Goal: Information Seeking & Learning: Understand process/instructions

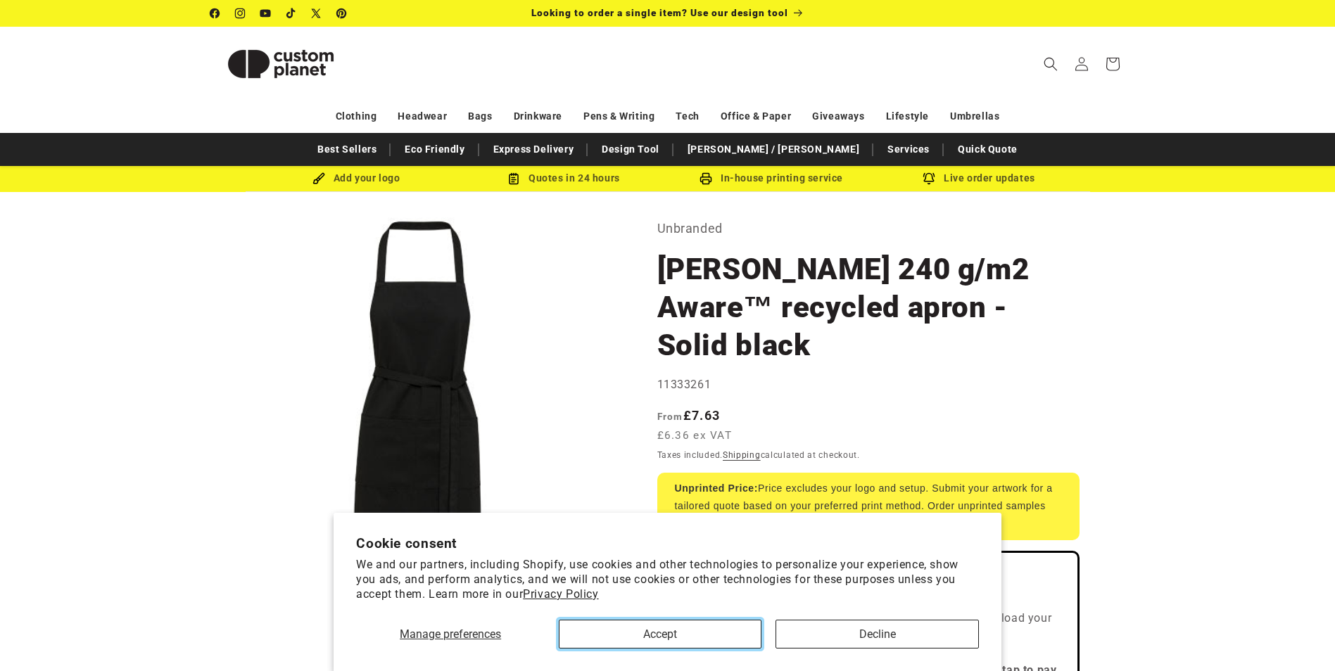
click at [720, 630] on button "Accept" at bounding box center [660, 634] width 203 height 29
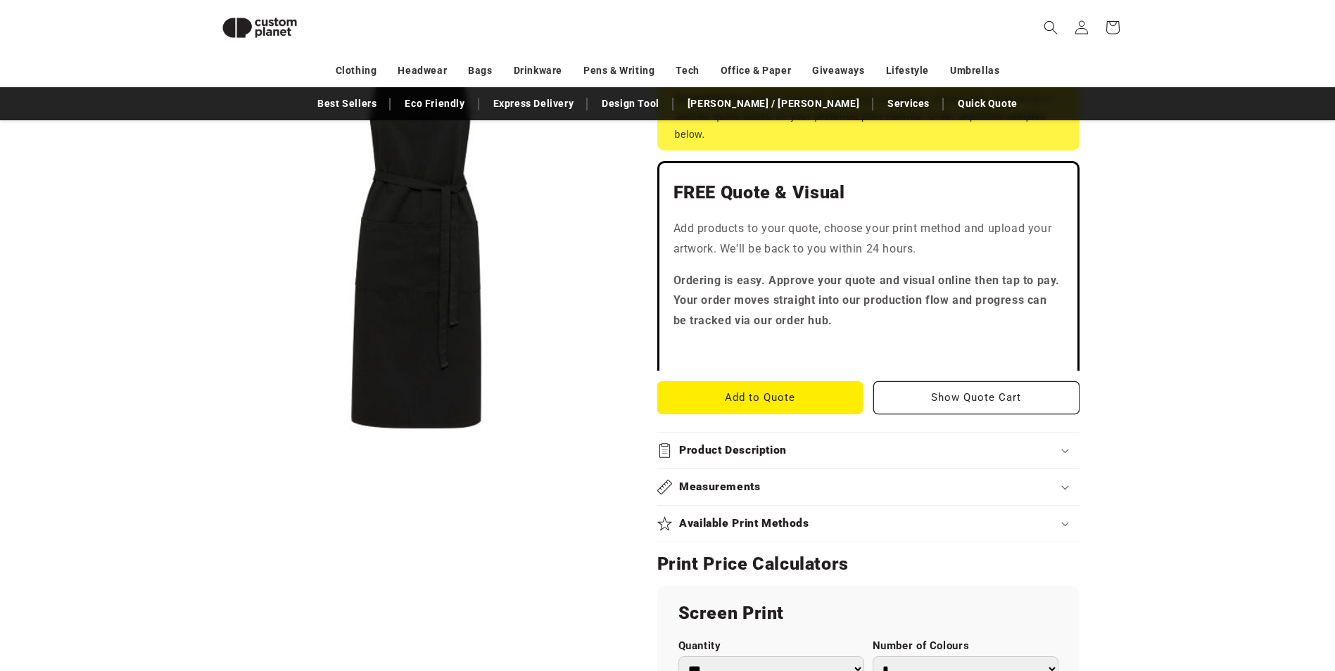
scroll to position [404, 0]
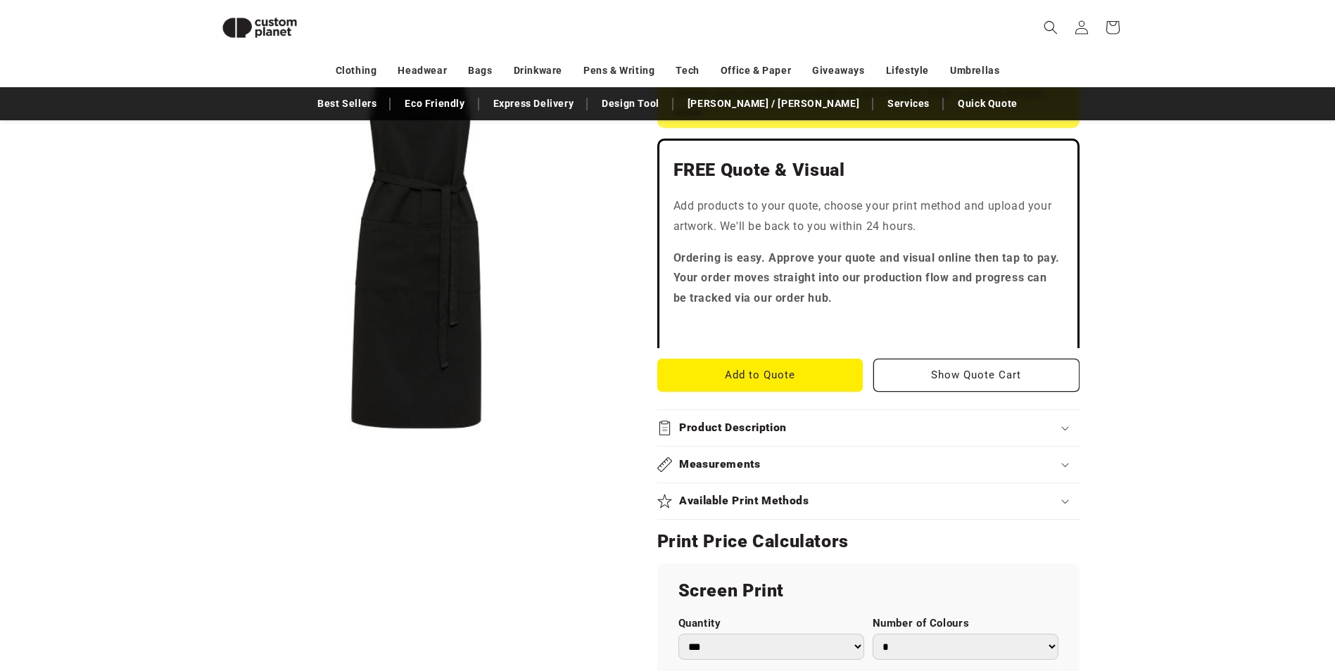
click at [690, 494] on h2 "Available Print Methods" at bounding box center [744, 501] width 130 height 15
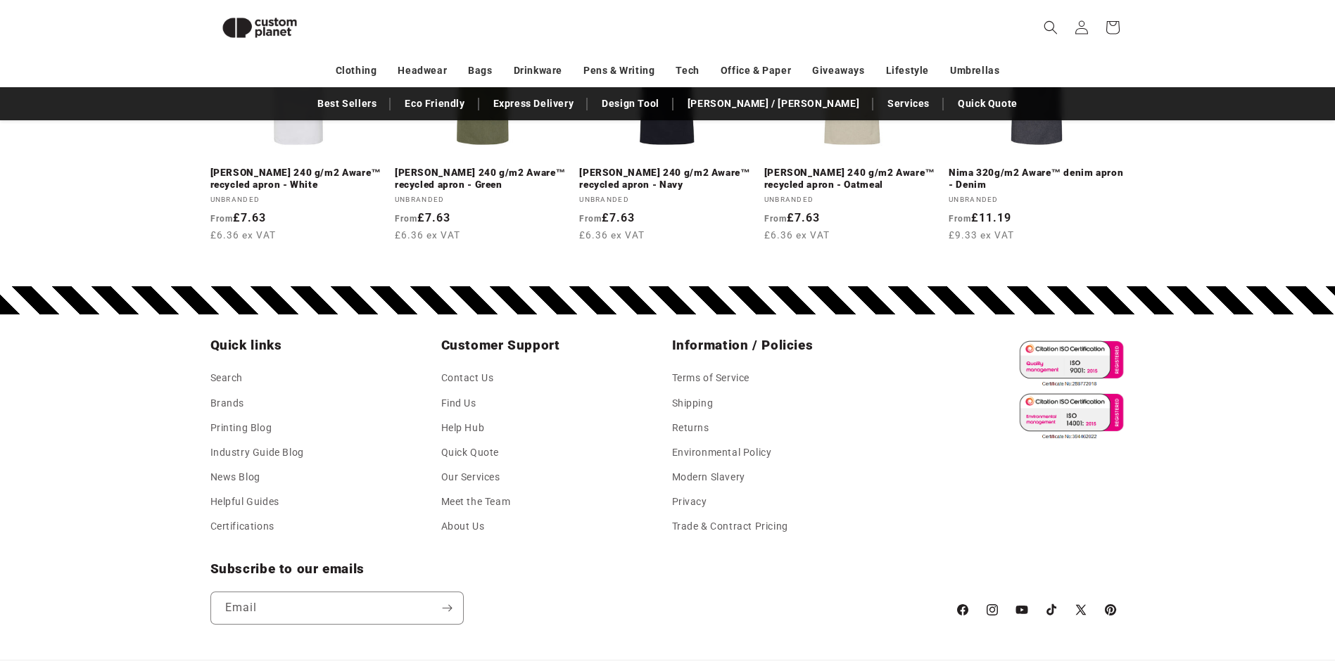
scroll to position [1952, 0]
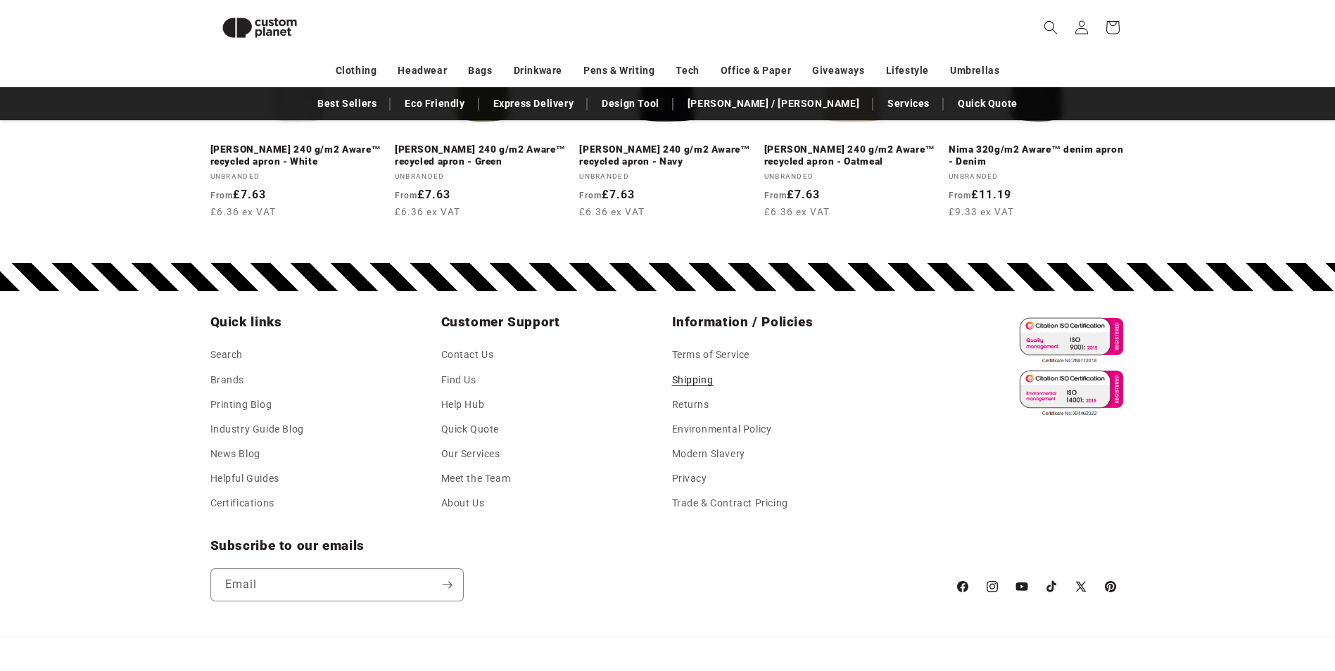
click at [702, 368] on link "Shipping" at bounding box center [693, 380] width 42 height 25
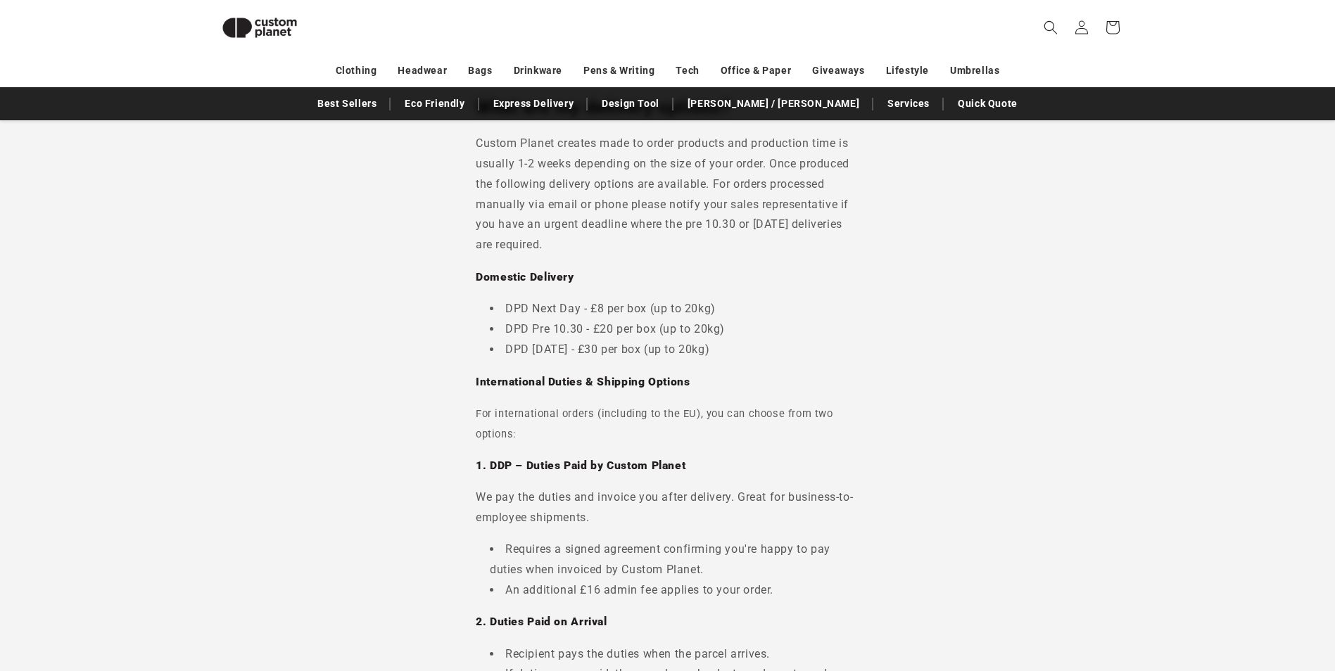
scroll to position [262, 0]
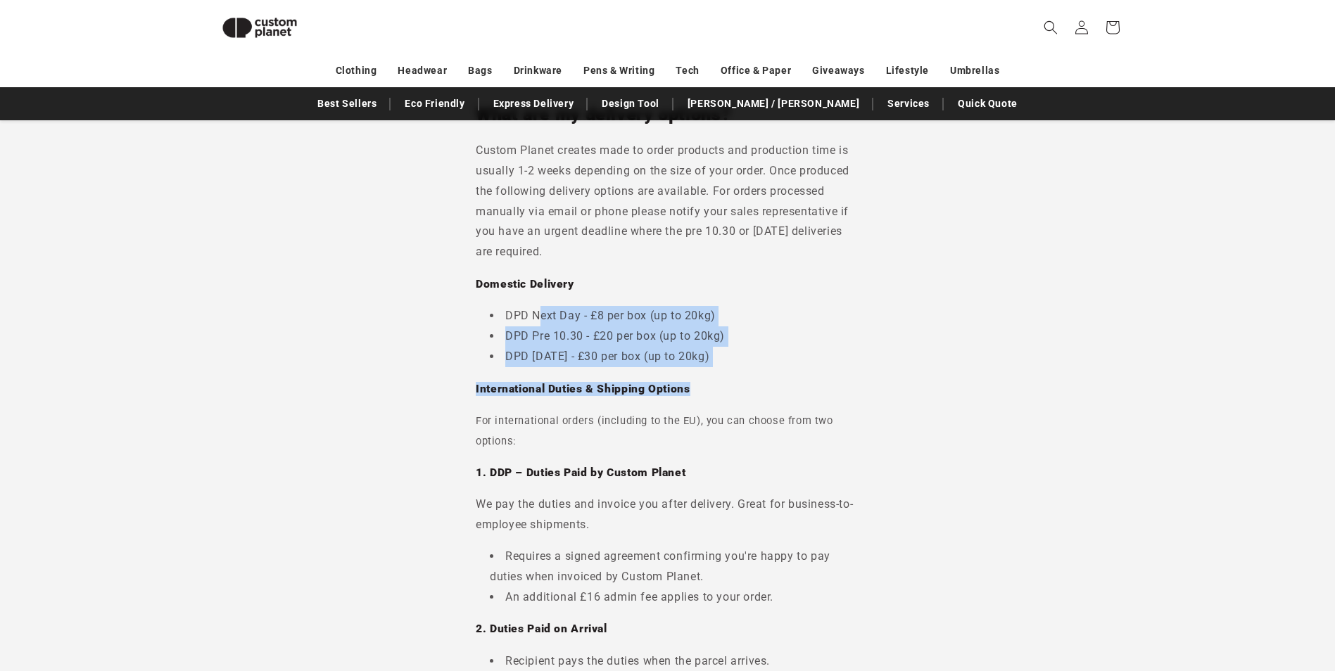
drag, startPoint x: 537, startPoint y: 311, endPoint x: 754, endPoint y: 372, distance: 225.2
drag, startPoint x: 754, startPoint y: 372, endPoint x: 742, endPoint y: 376, distance: 12.0
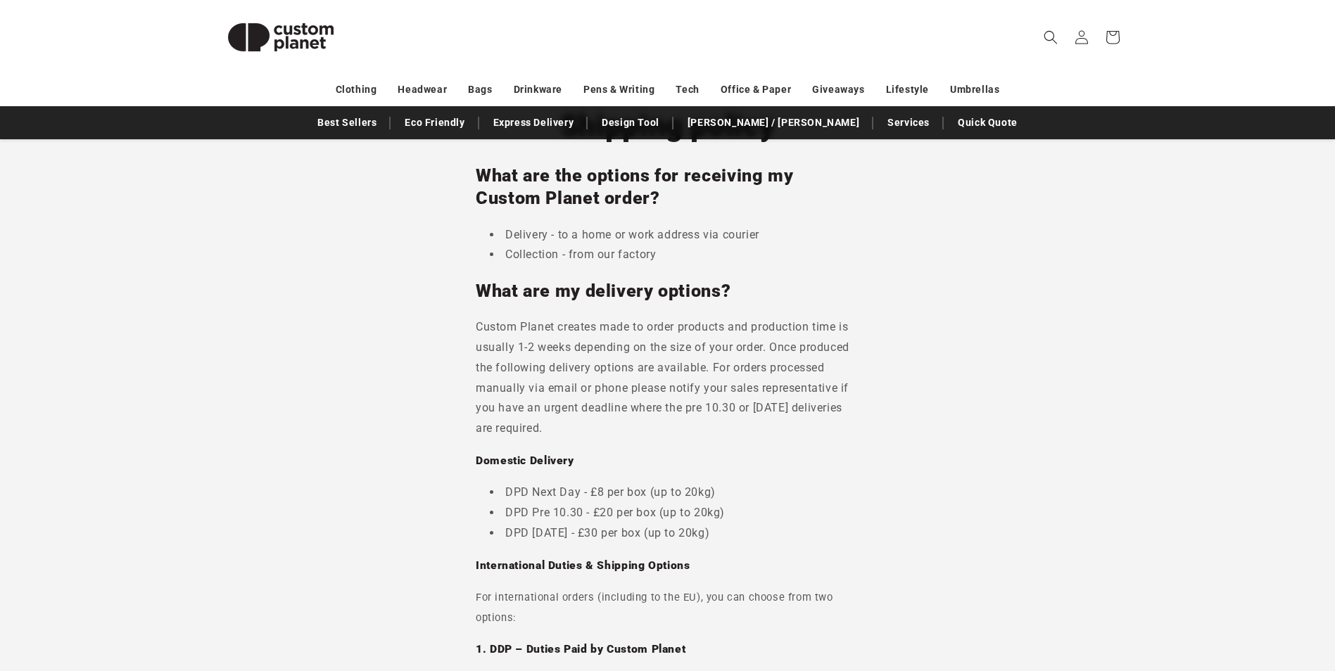
scroll to position [0, 0]
